Goal: Contribute content: Add original content to the website for others to see

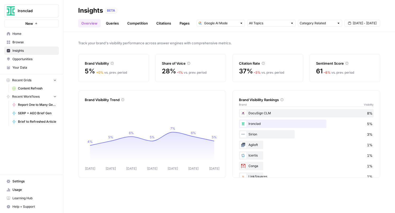
click at [186, 22] on link "Pages" at bounding box center [184, 23] width 16 height 8
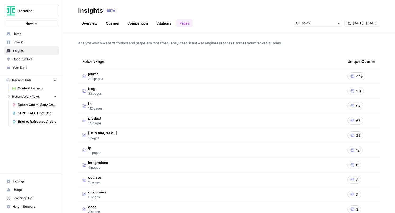
click at [89, 147] on span "lp" at bounding box center [94, 147] width 13 height 5
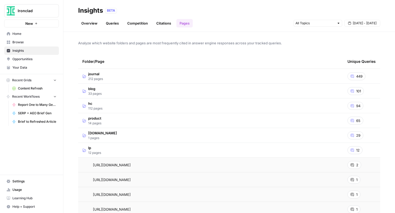
click at [97, 75] on span "journal" at bounding box center [95, 73] width 15 height 5
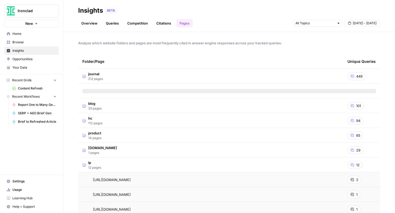
click at [93, 103] on span "blog" at bounding box center [94, 103] width 13 height 5
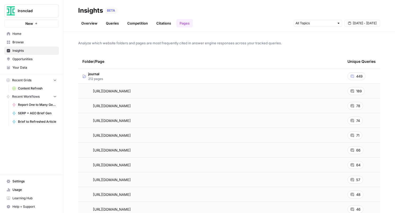
click at [119, 74] on td "journal 212 pages" at bounding box center [210, 76] width 265 height 15
click at [98, 88] on span "blog" at bounding box center [94, 88] width 13 height 5
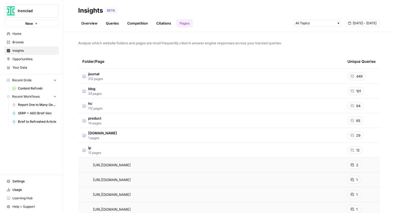
click at [98, 88] on span "blog" at bounding box center [94, 88] width 13 height 5
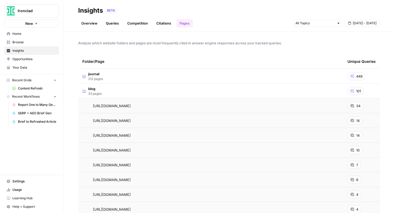
click at [116, 23] on link "Queries" at bounding box center [112, 23] width 19 height 8
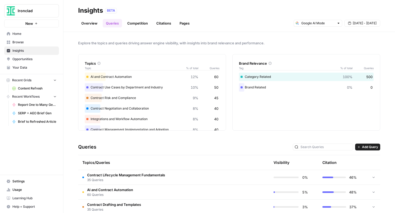
click at [122, 99] on div "Contract Risk and Compliance 9% 45" at bounding box center [152, 98] width 135 height 8
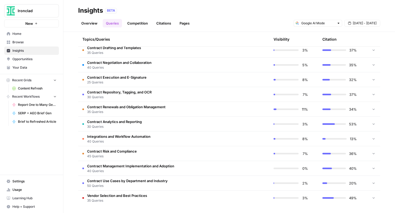
scroll to position [158, 0]
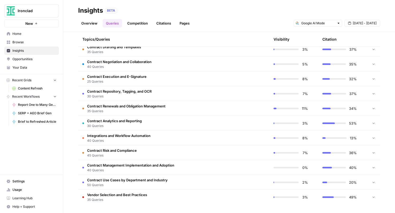
click at [122, 152] on span "Contract Risk and Compliance" at bounding box center [112, 150] width 50 height 5
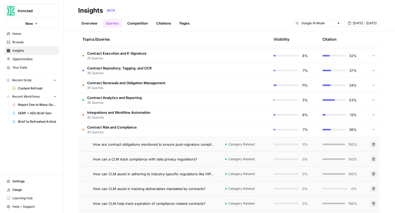
scroll to position [181, 0]
click at [141, 129] on td "Contract Risk and Compliance 45 Queries" at bounding box center [148, 129] width 141 height 15
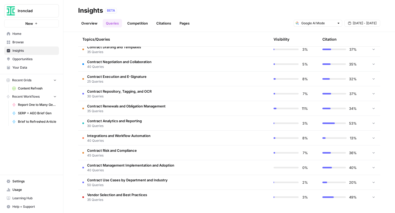
click at [169, 107] on td "Contract Renewals and Obligation Management 35 Queries" at bounding box center [148, 108] width 141 height 15
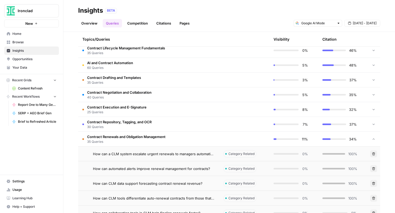
scroll to position [127, 0]
click at [122, 122] on span "Contract Repository, Tagging, and OCR" at bounding box center [119, 122] width 64 height 5
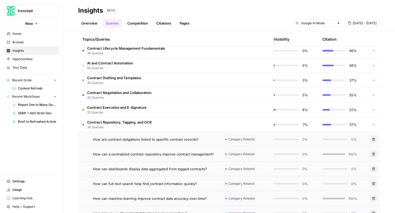
click at [122, 110] on span "25 Queries" at bounding box center [116, 112] width 59 height 5
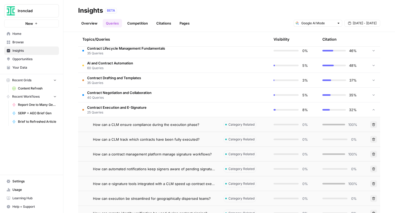
click at [122, 97] on span "40 Queries" at bounding box center [119, 97] width 64 height 5
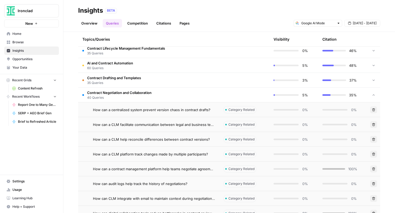
scroll to position [126, 0]
click at [124, 83] on span "35 Queries" at bounding box center [114, 83] width 54 height 5
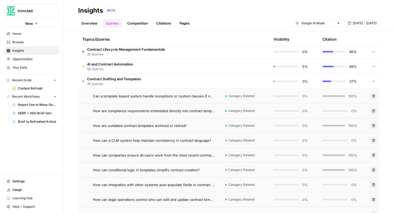
scroll to position [126, 0]
click at [130, 64] on span "AI and Contract Automation" at bounding box center [110, 63] width 46 height 5
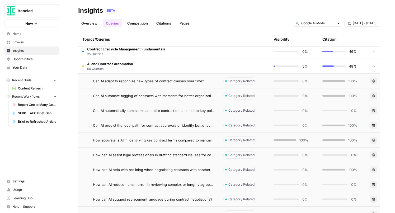
click at [25, 60] on span "Opportunities" at bounding box center [34, 59] width 44 height 5
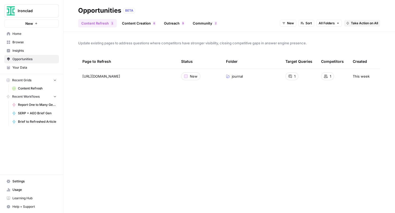
click at [136, 21] on link "Content Creation 6" at bounding box center [139, 23] width 40 height 8
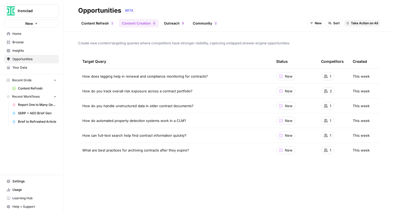
click at [355, 24] on span "Take Action on All" at bounding box center [364, 23] width 27 height 5
click at [199, 92] on div "How do you track overall risk exposure across a contract portfolio?" at bounding box center [174, 90] width 185 height 5
click at [289, 92] on span "New" at bounding box center [289, 90] width 8 height 5
click at [353, 24] on span "Take Action on All" at bounding box center [364, 23] width 27 height 5
click at [326, 35] on div "Create new content targeting queries where competitors have stronger visibility…" at bounding box center [229, 122] width 332 height 181
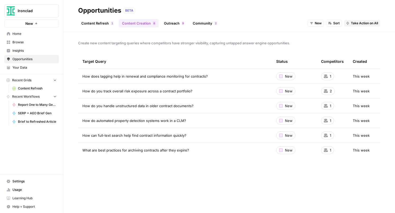
click at [209, 110] on td "How do you handle unstructured data in older contract documents?" at bounding box center [175, 105] width 194 height 15
click at [210, 106] on div "How do you handle unstructured data in older contract documents?" at bounding box center [174, 105] width 185 height 5
click at [209, 118] on div "How do automated property detection systems work in a CLM?" at bounding box center [174, 120] width 185 height 5
click at [357, 22] on span "Take Action on All" at bounding box center [364, 23] width 27 height 5
click at [360, 41] on span "Add to Existing Grid" at bounding box center [370, 42] width 32 height 5
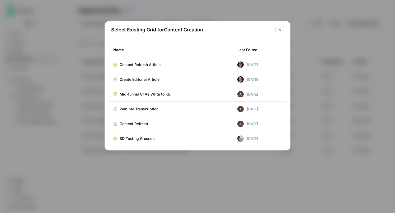
click at [198, 77] on div "Create Editorial Article" at bounding box center [171, 79] width 116 height 5
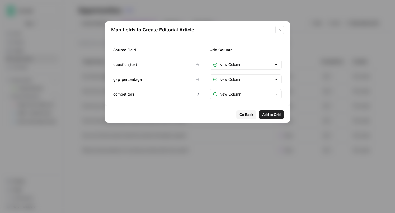
click at [277, 66] on div at bounding box center [276, 64] width 4 height 5
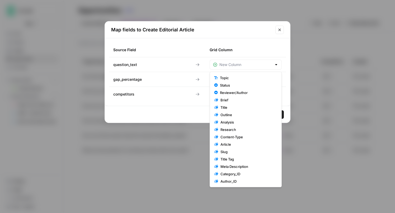
click at [277, 66] on div at bounding box center [276, 64] width 4 height 5
click at [269, 64] on input "text" at bounding box center [245, 64] width 53 height 5
type input "New Column"
click at [268, 46] on div "Grid Column" at bounding box center [246, 49] width 72 height 15
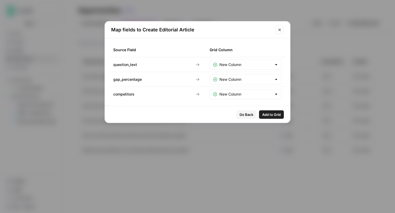
click at [273, 115] on span "Add to Grid" at bounding box center [271, 114] width 18 height 5
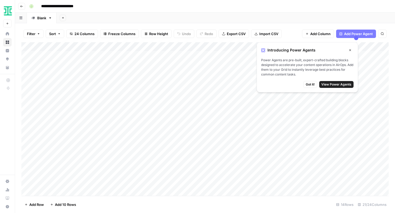
click at [141, 137] on div "Add Column" at bounding box center [204, 119] width 367 height 154
click at [350, 50] on icon "button" at bounding box center [350, 50] width 2 height 2
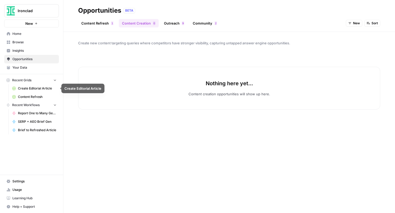
click at [36, 90] on span "Create Editorial Article" at bounding box center [37, 88] width 39 height 5
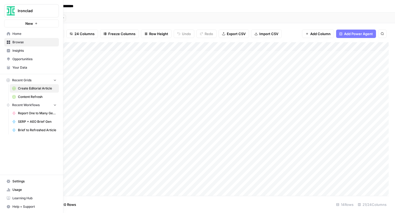
click at [20, 60] on span "Opportunities" at bounding box center [34, 59] width 44 height 5
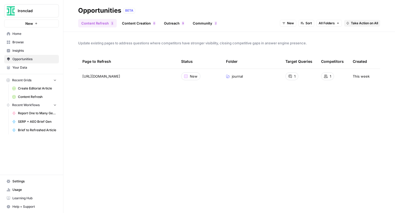
click at [170, 26] on link "Outreach 9" at bounding box center [174, 23] width 27 height 8
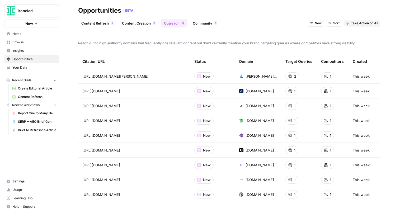
click at [145, 23] on link "Content Creation 0" at bounding box center [139, 23] width 40 height 8
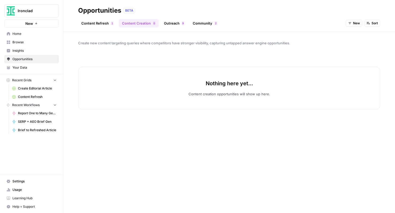
drag, startPoint x: 210, startPoint y: 44, endPoint x: 290, endPoint y: 44, distance: 79.7
click at [290, 44] on span "Create new content targeting queries where competitors have stronger visibility…" at bounding box center [229, 42] width 302 height 5
copy span "capturing untapped answer engine opportunities"
